Goal: Answer question/provide support: Share knowledge or assist other users

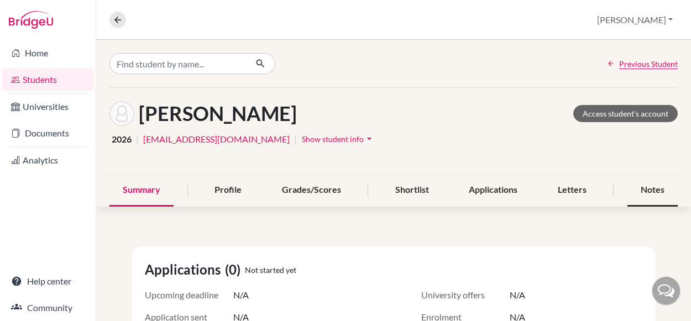
click at [647, 185] on div "Notes" at bounding box center [653, 190] width 50 height 33
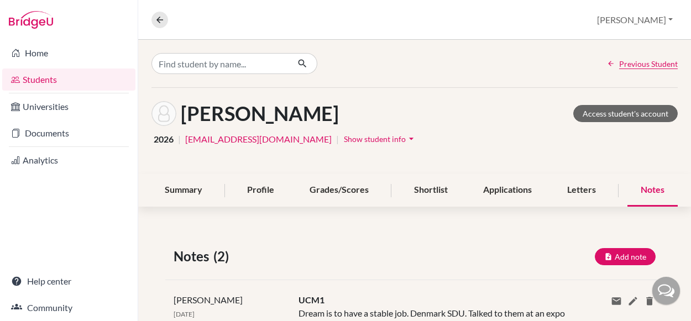
click at [505, 128] on div "[PERSON_NAME] Access student's account 2026 | [EMAIL_ADDRESS][DOMAIN_NAME] | Sh…" at bounding box center [414, 131] width 553 height 86
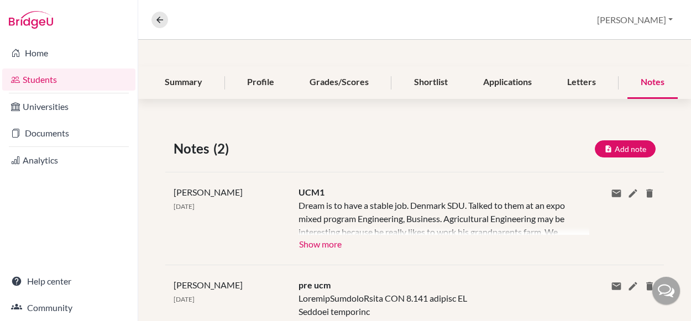
scroll to position [111, 0]
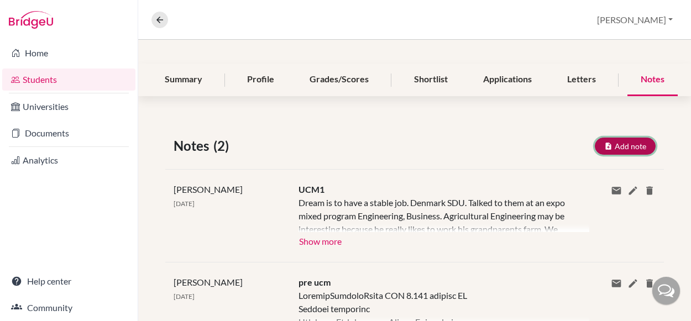
click at [632, 144] on button "Add note" at bounding box center [625, 146] width 61 height 17
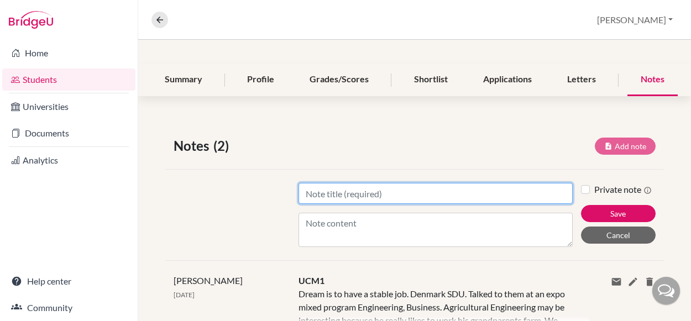
click at [513, 190] on input "Title" at bounding box center [436, 193] width 274 height 21
type input "UCM2: [GEOGRAPHIC_DATA]"
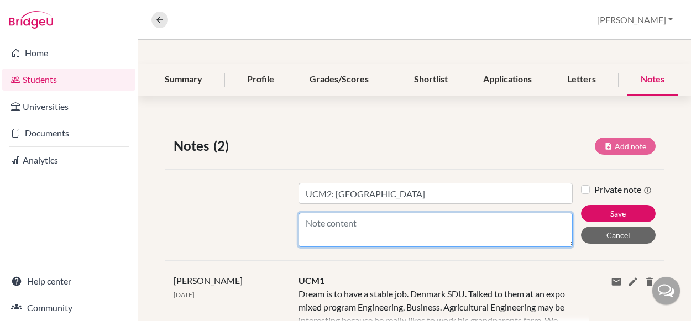
click at [448, 229] on textarea "Content" at bounding box center [436, 230] width 274 height 34
paste textarea "Hi [PERSON_NAME] Great to meet you! Based on our conversation I think you need …"
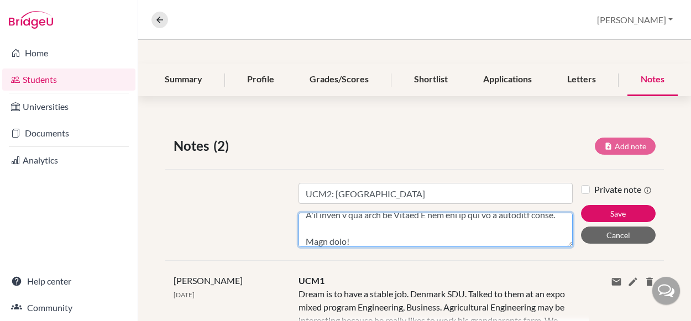
scroll to position [379, 0]
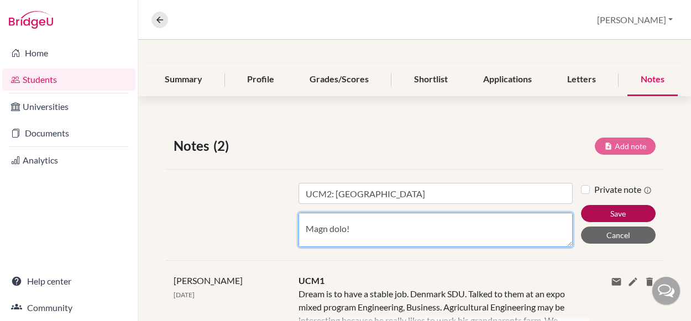
type textarea "We chatted through his interest in Engineering and what area might interest him…"
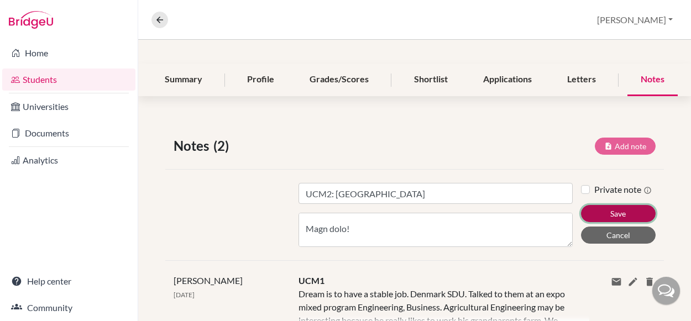
click at [635, 209] on button "Save" at bounding box center [618, 213] width 75 height 17
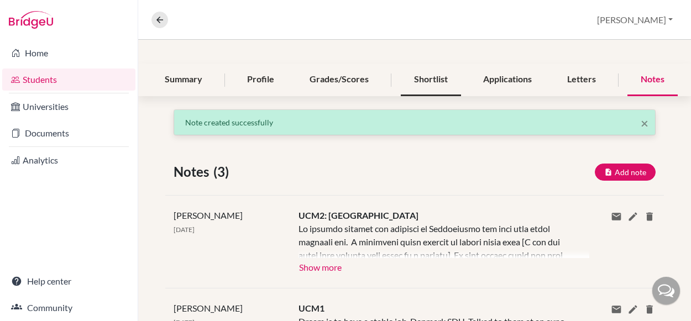
click at [421, 87] on div "Shortlist" at bounding box center [431, 80] width 60 height 33
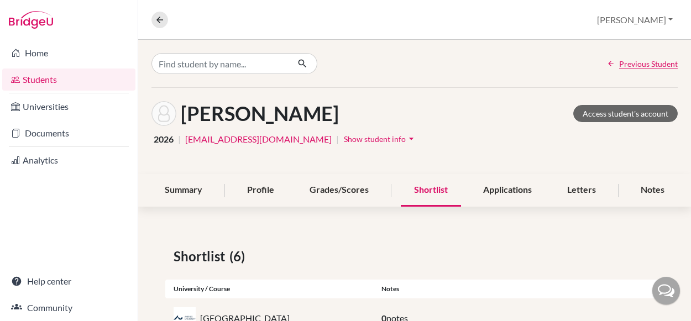
click at [445, 134] on div "2026 | [EMAIL_ADDRESS][DOMAIN_NAME] | Show student info arrow_drop_down" at bounding box center [415, 138] width 526 height 17
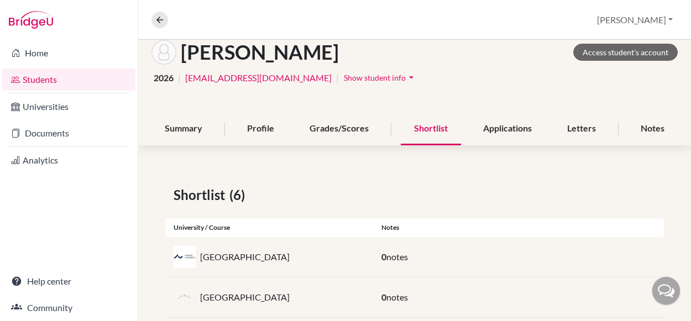
scroll to position [9, 0]
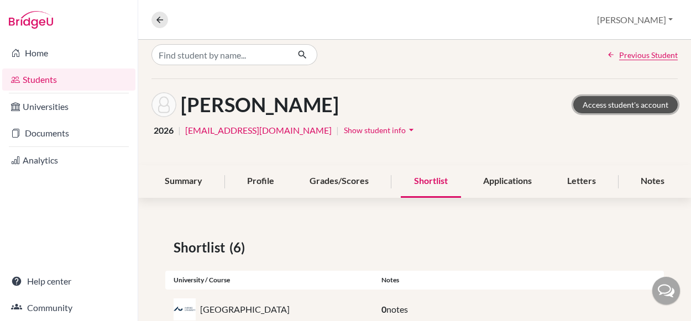
click at [608, 111] on link "Access student's account" at bounding box center [625, 104] width 105 height 17
